Goal: Information Seeking & Learning: Learn about a topic

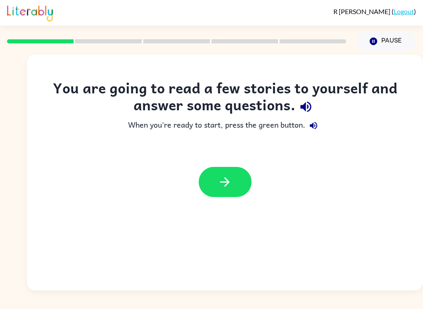
click at [230, 181] on icon "button" at bounding box center [225, 182] width 14 height 14
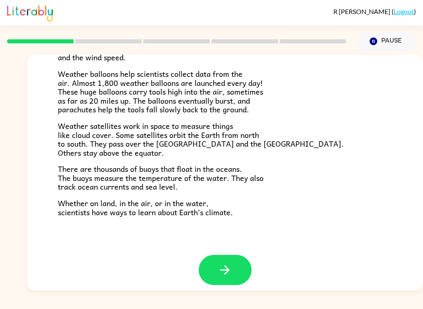
scroll to position [224, 0]
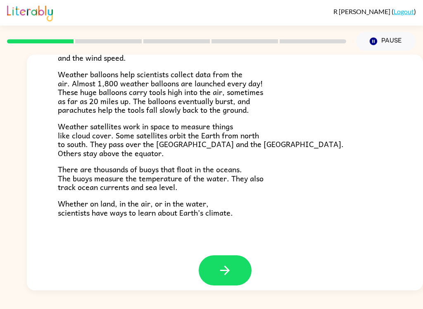
click at [238, 261] on button "button" at bounding box center [225, 271] width 53 height 30
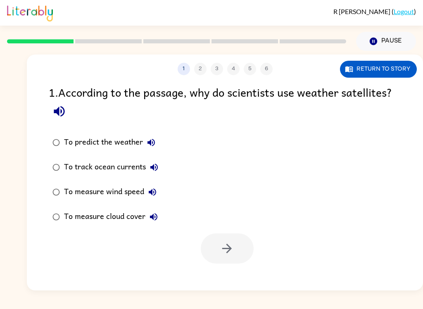
scroll to position [0, 0]
click at [389, 67] on button "Return to story" at bounding box center [378, 69] width 77 height 17
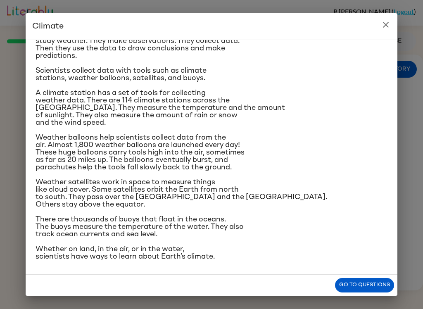
scroll to position [153, 0]
click at [389, 28] on icon "close" at bounding box center [386, 25] width 10 height 10
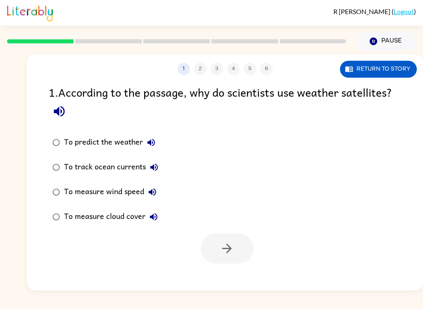
click at [394, 64] on button "Return to story" at bounding box center [378, 69] width 77 height 17
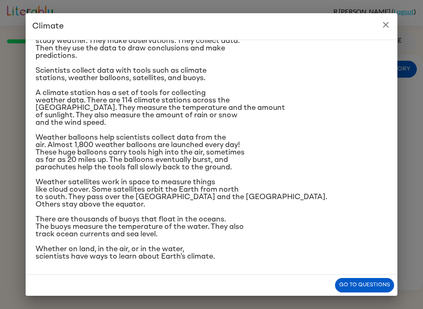
scroll to position [132, 0]
click at [356, 286] on button "Go to questions" at bounding box center [364, 285] width 59 height 14
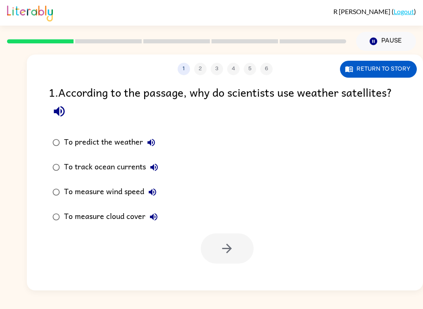
click at [381, 69] on button "Return to story" at bounding box center [378, 69] width 77 height 17
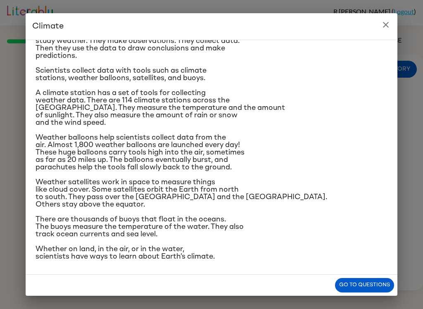
scroll to position [82, 0]
click at [391, 22] on icon "close" at bounding box center [386, 25] width 10 height 10
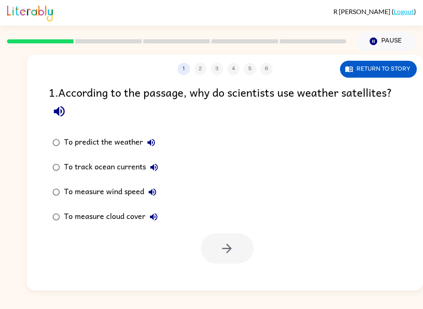
click at [374, 69] on button "Return to story" at bounding box center [378, 69] width 77 height 17
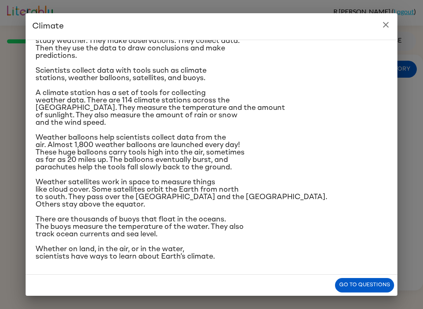
scroll to position [123, 0]
click at [383, 30] on button "close" at bounding box center [386, 25] width 17 height 17
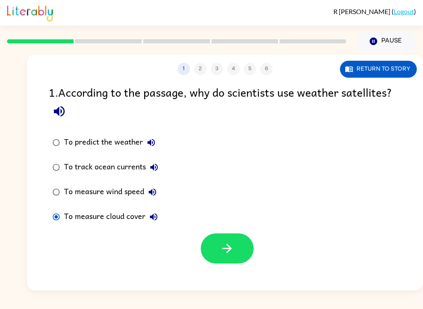
click at [228, 248] on icon "button" at bounding box center [227, 248] width 14 height 14
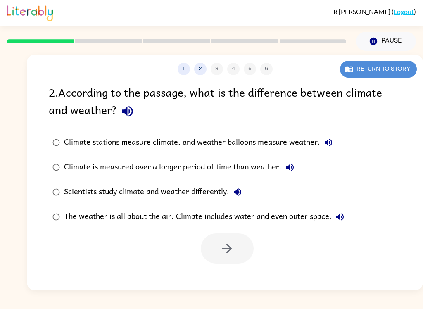
click at [385, 70] on button "Return to story" at bounding box center [378, 69] width 77 height 17
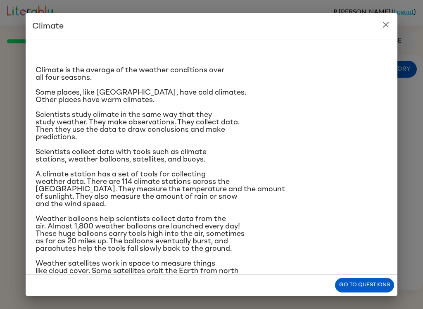
click at [387, 28] on icon "close" at bounding box center [386, 25] width 10 height 10
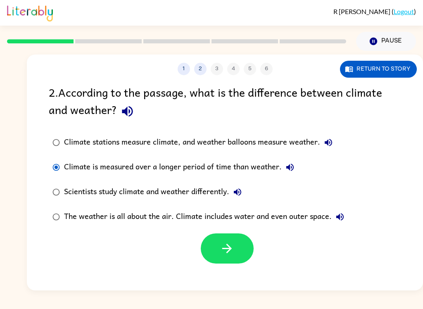
click at [232, 247] on icon "button" at bounding box center [227, 248] width 14 height 14
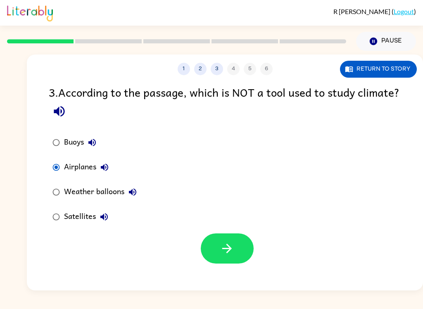
click at [231, 252] on icon "button" at bounding box center [227, 248] width 14 height 14
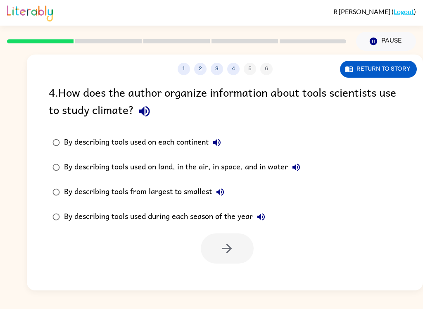
click at [67, 168] on div "By describing tools used on land, in the air, in space, and in water" at bounding box center [184, 167] width 241 height 17
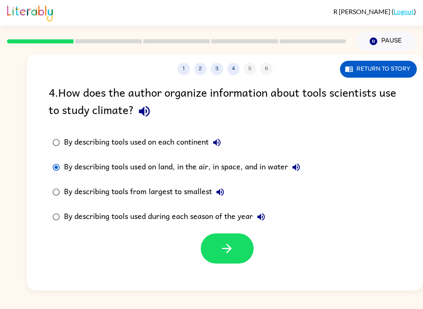
click at [229, 254] on icon "button" at bounding box center [227, 248] width 14 height 14
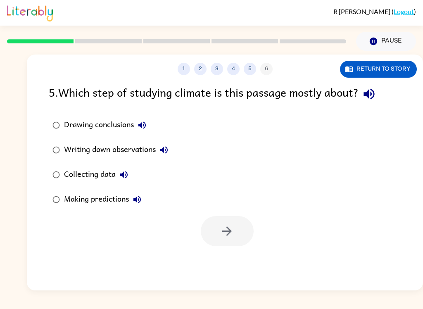
click at [390, 69] on button "Return to story" at bounding box center [378, 69] width 77 height 17
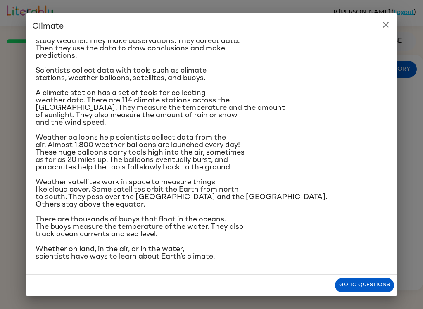
scroll to position [153, 0]
click at [390, 22] on icon "close" at bounding box center [386, 25] width 10 height 10
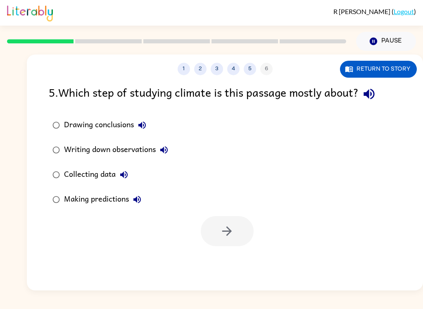
click at [380, 71] on button "Return to story" at bounding box center [378, 69] width 77 height 17
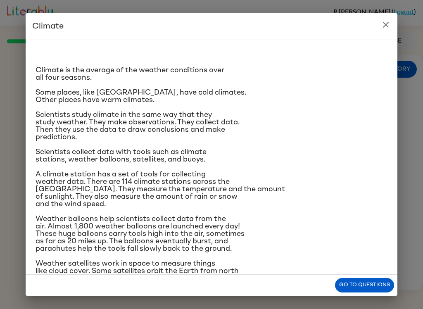
click at [379, 24] on button "close" at bounding box center [386, 25] width 17 height 17
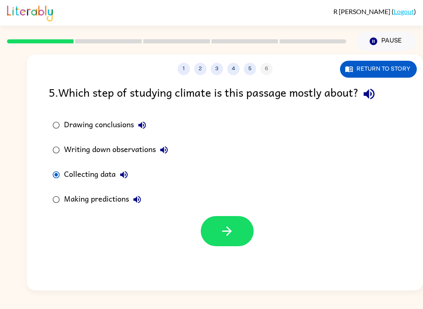
click at [241, 233] on button "button" at bounding box center [227, 231] width 53 height 30
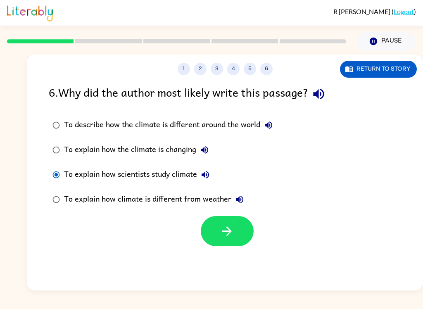
click at [230, 233] on icon "button" at bounding box center [227, 231] width 14 height 14
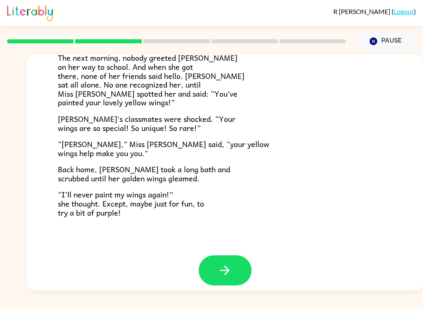
scroll to position [224, 0]
click at [222, 256] on button "button" at bounding box center [225, 271] width 53 height 30
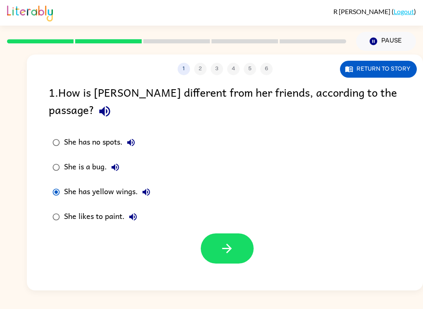
click at [223, 241] on icon "button" at bounding box center [227, 248] width 14 height 14
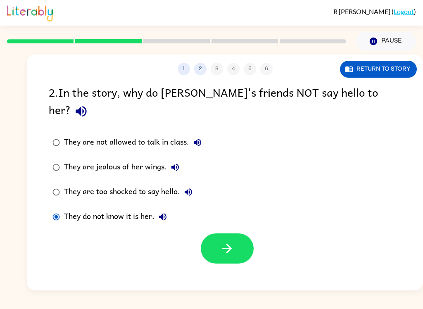
click at [231, 241] on icon "button" at bounding box center [227, 248] width 14 height 14
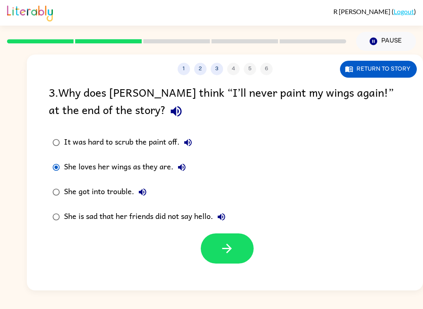
click at [225, 244] on icon "button" at bounding box center [227, 248] width 14 height 14
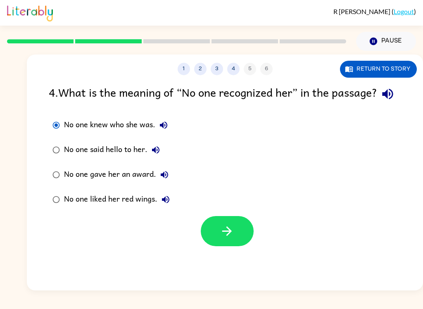
click at [231, 236] on icon "button" at bounding box center [227, 232] width 10 height 10
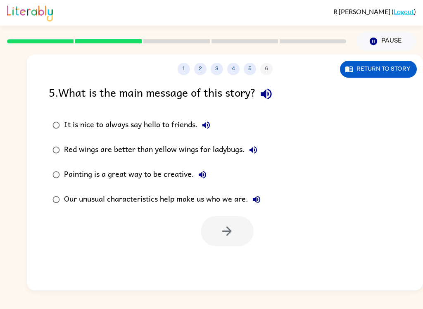
click at [47, 215] on div at bounding box center [225, 229] width 397 height 34
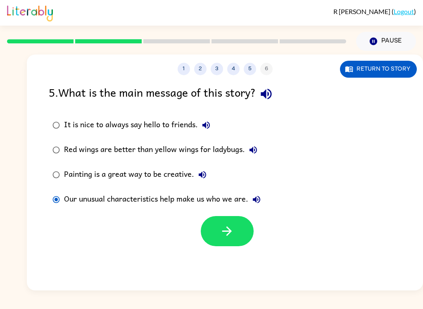
click at [237, 230] on button "button" at bounding box center [227, 231] width 53 height 30
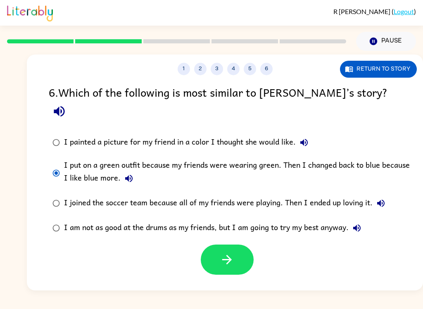
click at [234, 253] on icon "button" at bounding box center [227, 260] width 14 height 14
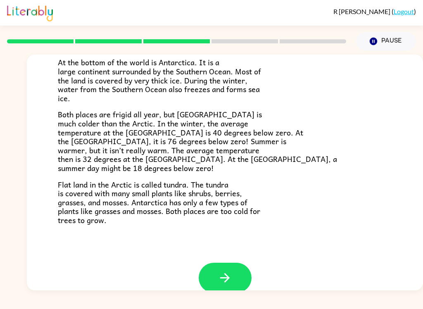
scroll to position [162, 0]
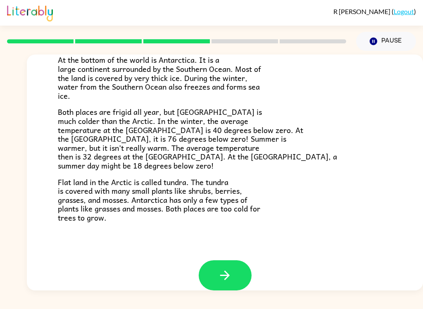
click at [239, 270] on button "button" at bounding box center [225, 276] width 53 height 30
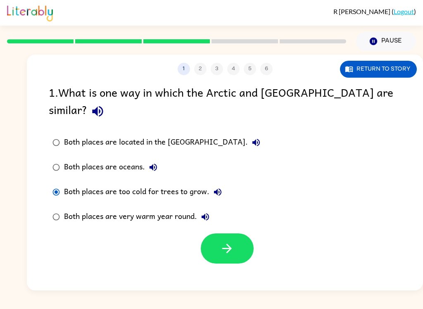
click at [232, 241] on icon "button" at bounding box center [227, 248] width 14 height 14
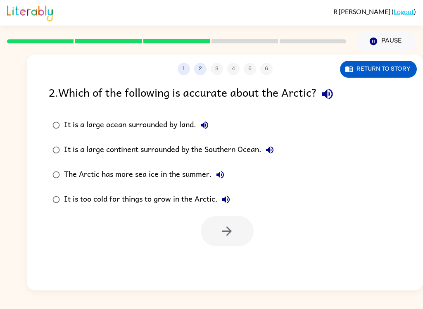
click at [182, 64] on button "1" at bounding box center [184, 69] width 12 height 12
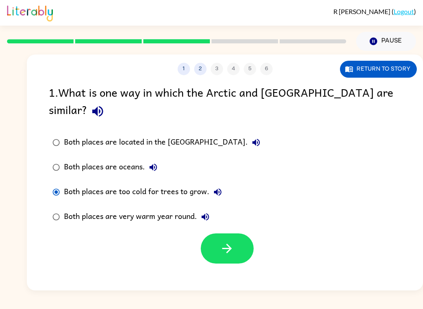
click at [210, 60] on div "1 2 3 4 5 6 Return to story" at bounding box center [225, 65] width 397 height 21
click at [208, 65] on div "1 2 3 4 5 6" at bounding box center [225, 69] width 397 height 12
click at [202, 70] on button "2" at bounding box center [200, 69] width 12 height 12
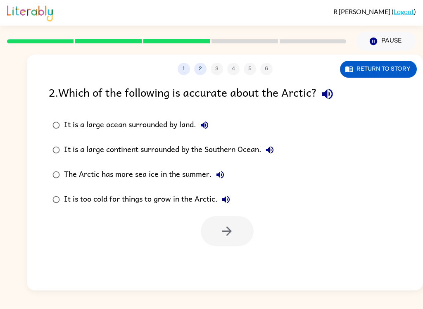
click at [188, 65] on button "1" at bounding box center [184, 69] width 12 height 12
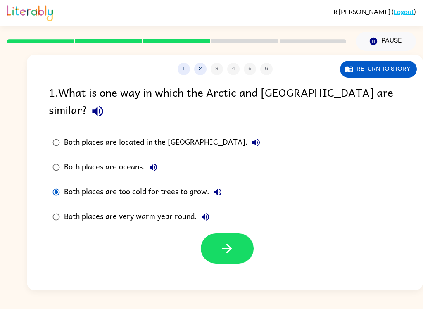
click at [234, 241] on icon "button" at bounding box center [227, 248] width 14 height 14
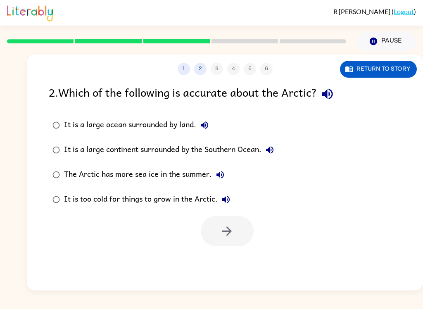
click at [380, 72] on button "Return to story" at bounding box center [378, 69] width 77 height 17
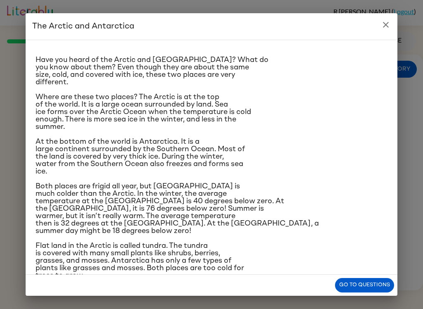
scroll to position [13, 0]
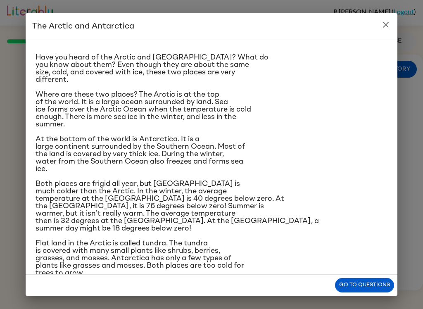
click at [384, 32] on button "close" at bounding box center [386, 25] width 17 height 17
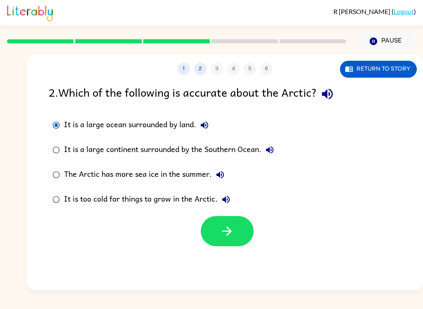
click at [386, 71] on button "Return to story" at bounding box center [378, 69] width 77 height 17
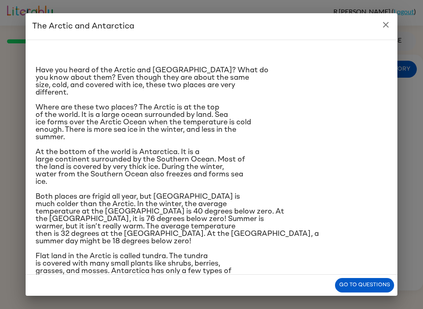
click at [384, 31] on button "close" at bounding box center [386, 25] width 17 height 17
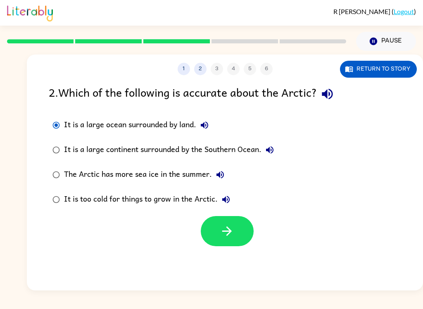
click at [383, 74] on button "Return to story" at bounding box center [378, 69] width 77 height 17
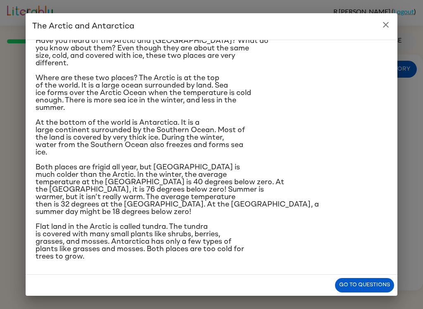
scroll to position [93, 0]
click at [390, 29] on icon "close" at bounding box center [386, 25] width 10 height 10
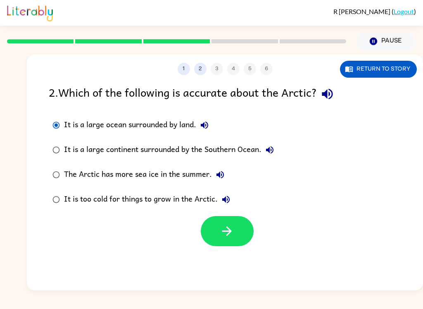
click at [394, 68] on button "Return to story" at bounding box center [378, 69] width 77 height 17
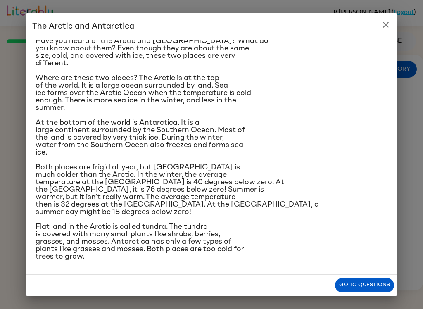
scroll to position [72, 0]
click at [389, 31] on button "close" at bounding box center [386, 25] width 17 height 17
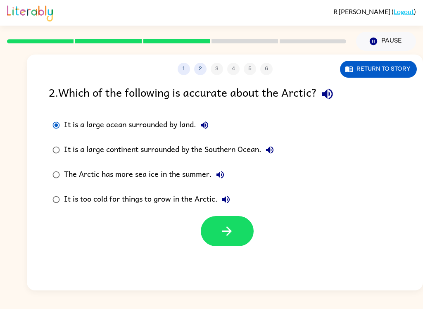
click at [392, 72] on button "Return to story" at bounding box center [378, 69] width 77 height 17
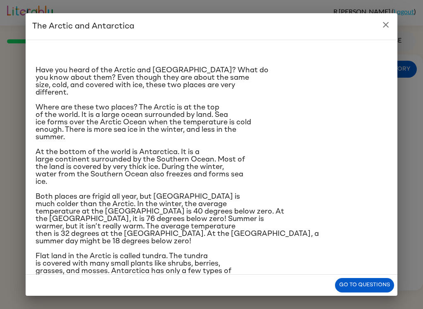
scroll to position [0, 0]
click at [389, 27] on icon "close" at bounding box center [386, 25] width 6 height 6
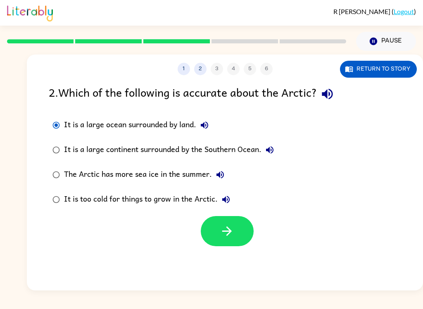
click at [186, 67] on button "1" at bounding box center [184, 69] width 12 height 12
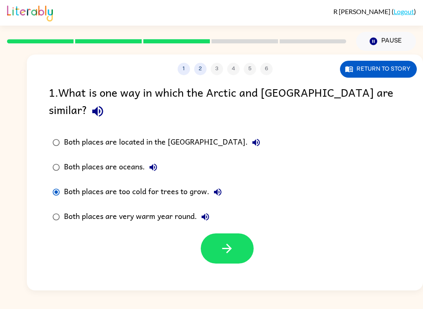
click at [370, 73] on button "Return to story" at bounding box center [378, 69] width 77 height 17
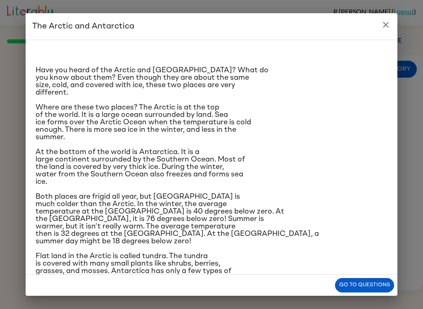
click at [387, 32] on button "close" at bounding box center [386, 25] width 17 height 17
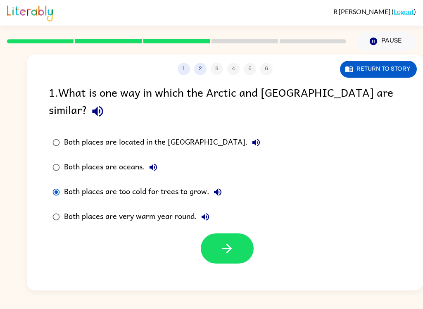
click at [227, 241] on icon "button" at bounding box center [227, 248] width 14 height 14
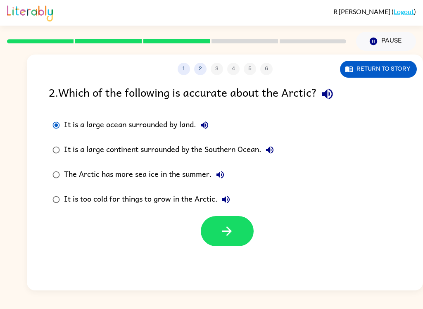
click at [230, 230] on icon "button" at bounding box center [227, 232] width 10 height 10
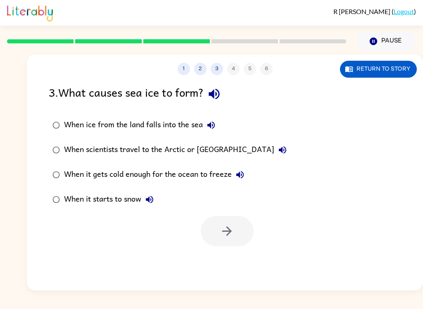
click at [387, 69] on button "Return to story" at bounding box center [378, 69] width 77 height 17
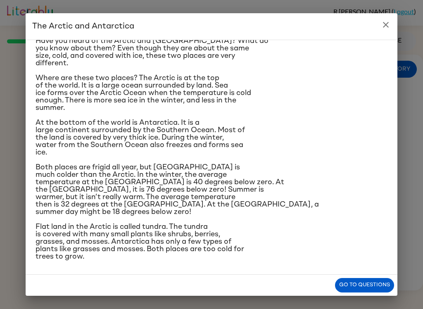
scroll to position [36, 0]
click at [385, 27] on icon "close" at bounding box center [386, 25] width 10 height 10
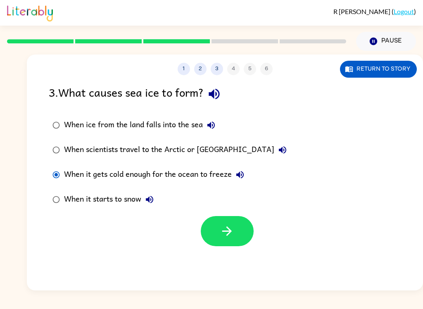
click at [238, 234] on button "button" at bounding box center [227, 231] width 53 height 30
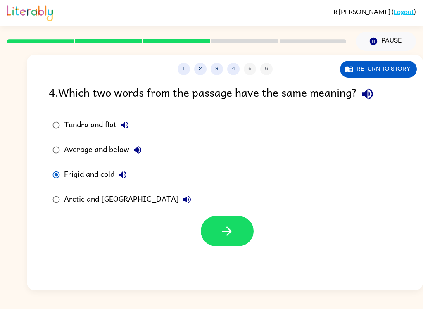
click at [235, 237] on button "button" at bounding box center [227, 231] width 53 height 30
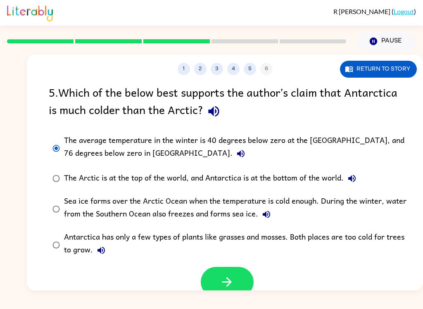
click at [230, 279] on icon "button" at bounding box center [227, 282] width 14 height 14
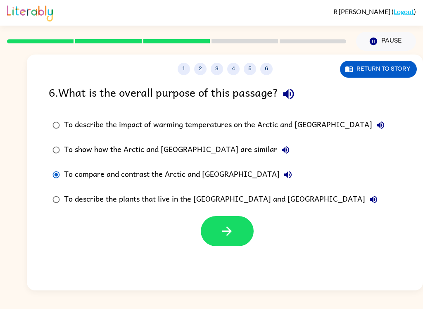
click at [234, 230] on button "button" at bounding box center [227, 231] width 53 height 30
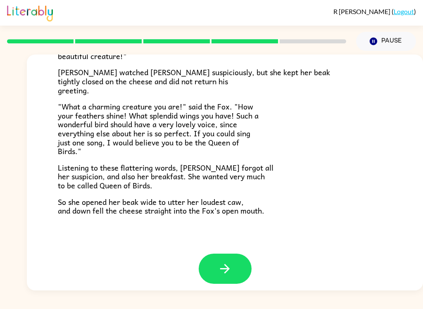
scroll to position [157, 0]
click at [228, 262] on icon "button" at bounding box center [225, 269] width 14 height 14
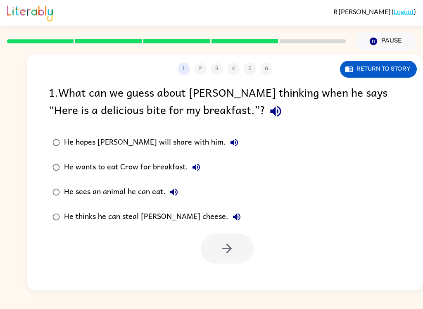
scroll to position [0, 0]
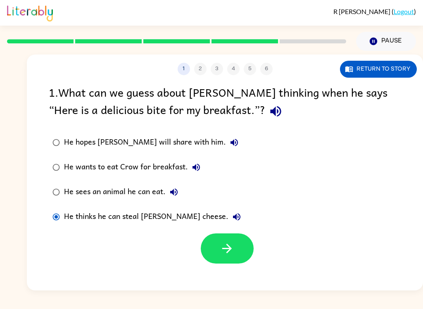
click at [239, 256] on button "button" at bounding box center [227, 249] width 53 height 30
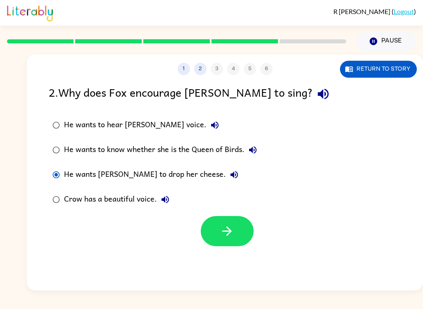
click at [233, 234] on icon "button" at bounding box center [227, 231] width 14 height 14
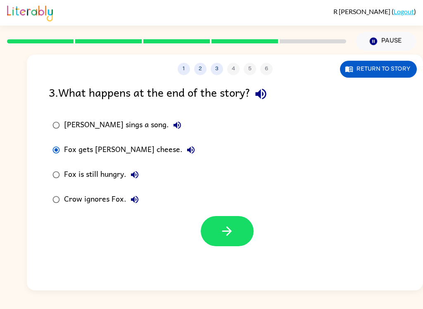
click at [235, 236] on button "button" at bounding box center [227, 231] width 53 height 30
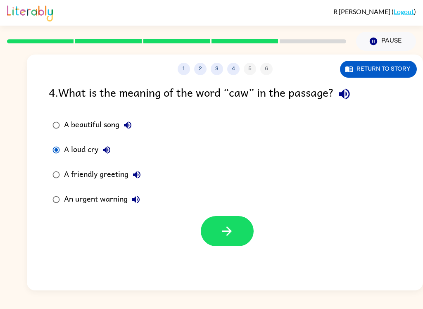
click at [378, 68] on button "Return to story" at bounding box center [378, 69] width 77 height 17
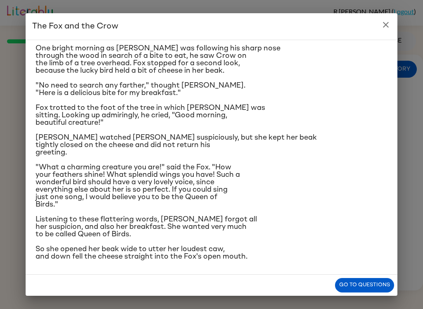
scroll to position [79, 0]
click at [414, 110] on div "The Fox and the Crow One bright morning as [PERSON_NAME] was following his shar…" at bounding box center [211, 154] width 423 height 309
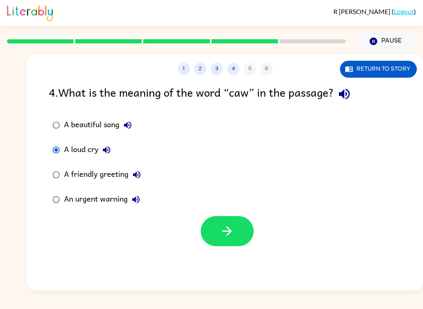
click at [238, 232] on button "button" at bounding box center [227, 231] width 53 height 30
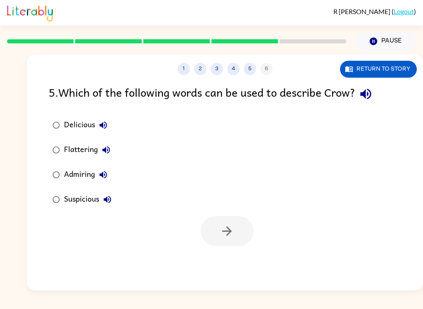
click at [391, 68] on button "Return to story" at bounding box center [378, 69] width 77 height 17
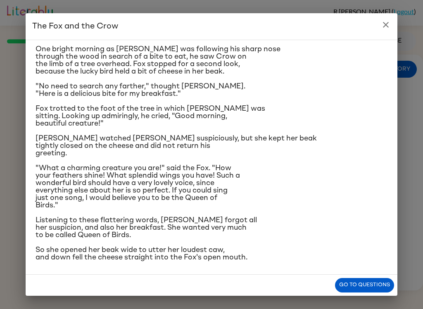
scroll to position [22, 0]
click at [392, 27] on button "close" at bounding box center [386, 25] width 17 height 17
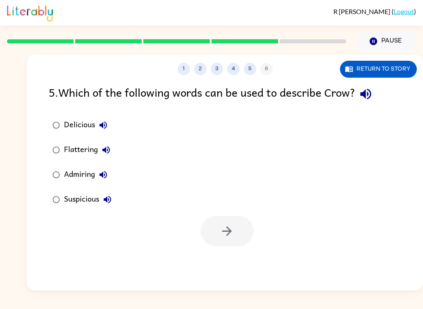
click at [380, 68] on button "Return to story" at bounding box center [378, 69] width 77 height 17
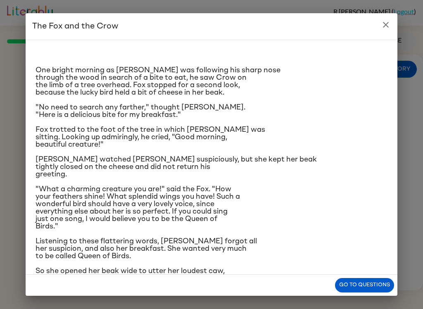
click at [386, 30] on button "close" at bounding box center [386, 25] width 17 height 17
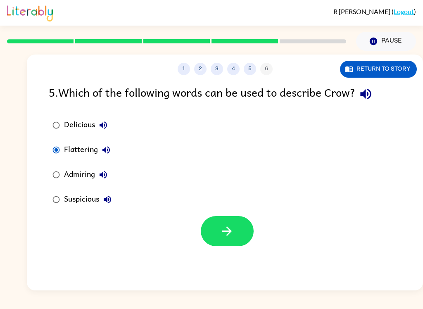
click at [232, 232] on icon "button" at bounding box center [227, 232] width 10 height 10
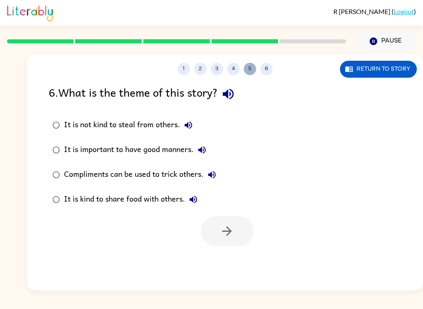
click at [253, 68] on button "5" at bounding box center [250, 69] width 12 height 12
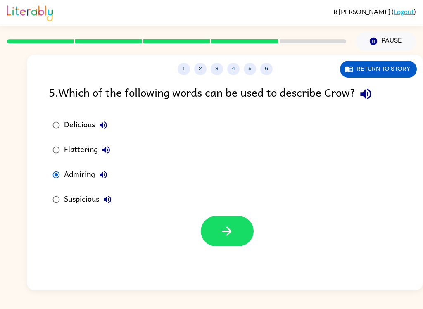
click at [229, 230] on icon "button" at bounding box center [227, 231] width 14 height 14
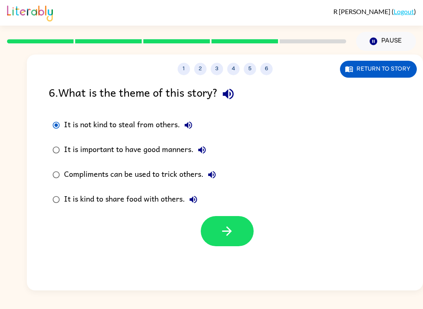
click at [232, 227] on icon "button" at bounding box center [227, 231] width 14 height 14
